Goal: Task Accomplishment & Management: Complete application form

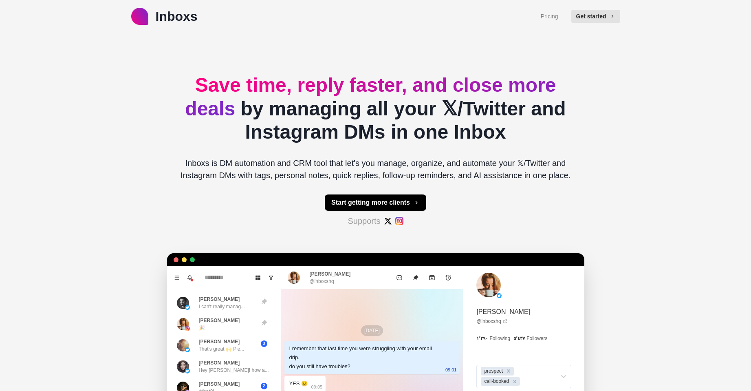
click at [374, 205] on button "Start getting more clients" at bounding box center [376, 202] width 102 height 16
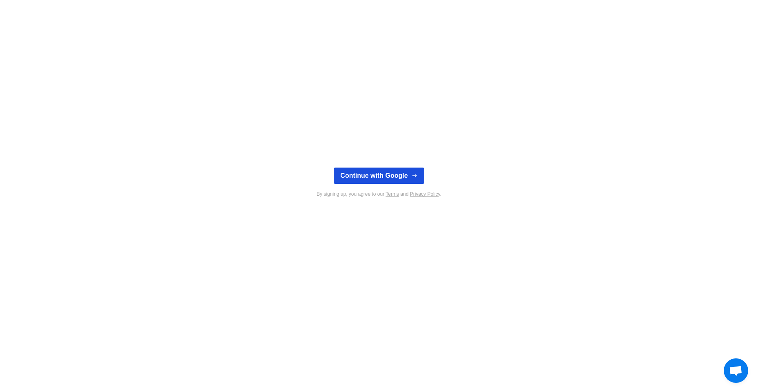
click at [374, 170] on button "Continue with Google" at bounding box center [379, 176] width 90 height 16
type textarea "*"
